Goal: Task Accomplishment & Management: Use online tool/utility

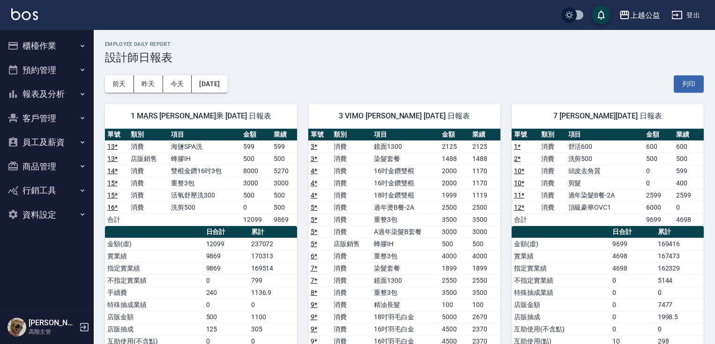
scroll to position [67, 0]
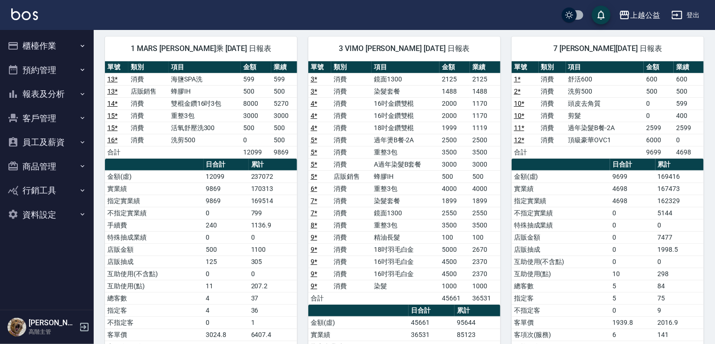
click at [79, 46] on icon "button" at bounding box center [82, 45] width 7 height 7
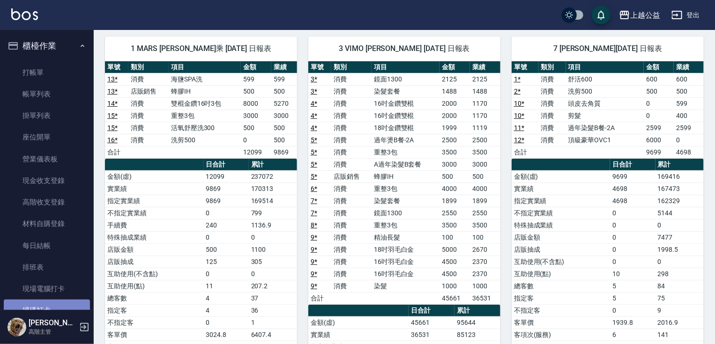
click at [54, 307] on link "掃碼打卡" at bounding box center [47, 311] width 86 height 22
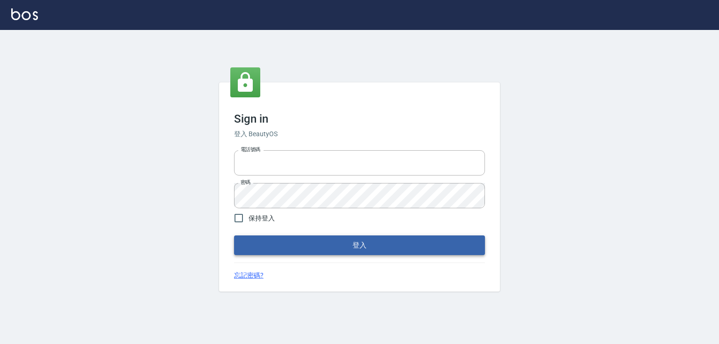
type input "0979268866"
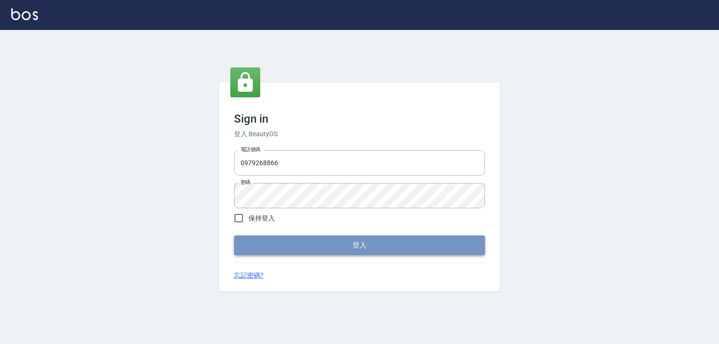
click at [348, 245] on button "登入" at bounding box center [359, 246] width 251 height 20
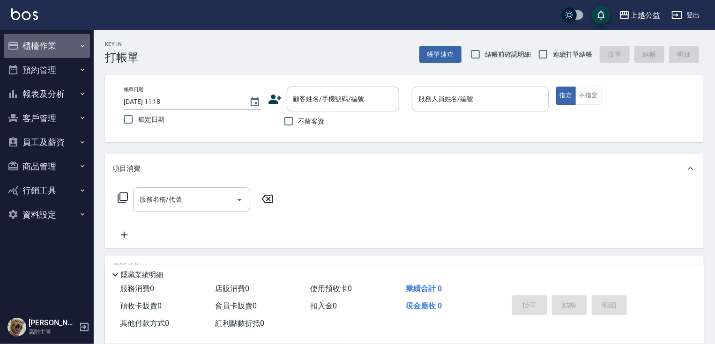
click at [62, 43] on button "櫃檯作業" at bounding box center [47, 46] width 86 height 24
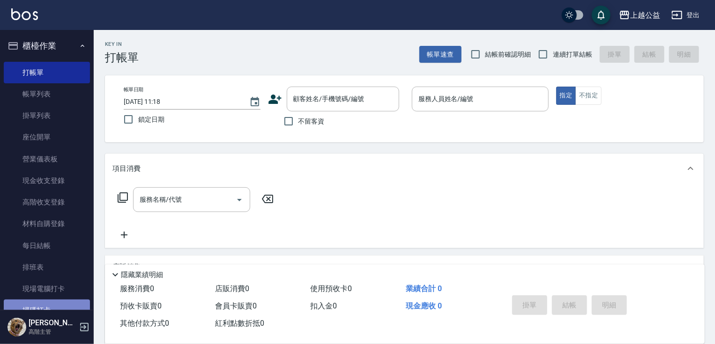
click at [64, 300] on link "掃碼打卡" at bounding box center [47, 311] width 86 height 22
